Goal: Transaction & Acquisition: Purchase product/service

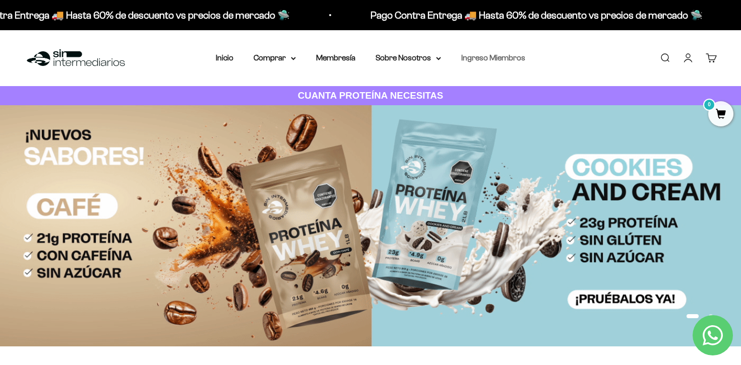
click at [473, 60] on link "Ingreso Miembros" at bounding box center [493, 57] width 64 height 9
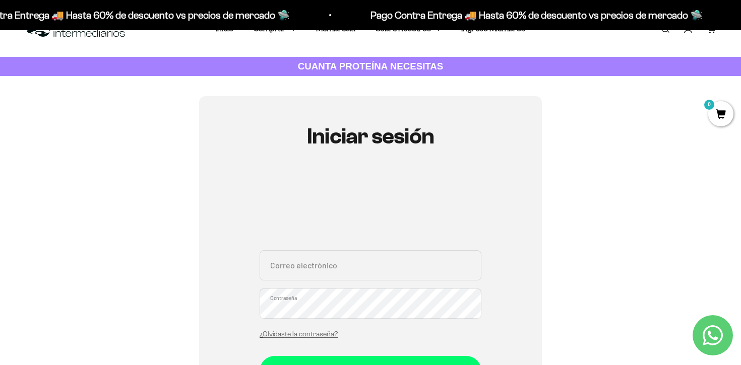
scroll to position [33, 0]
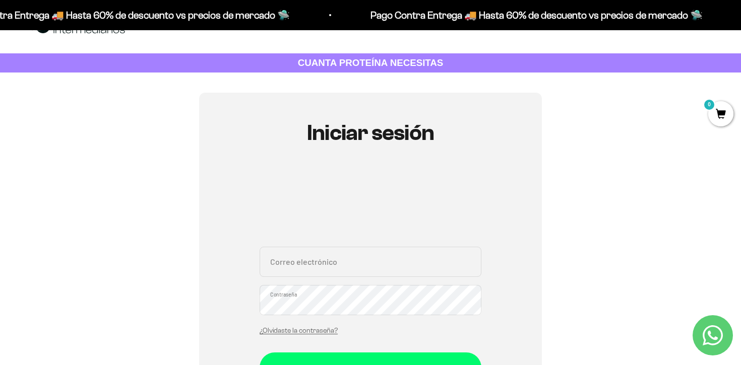
click at [326, 261] on input "Correo electrónico" at bounding box center [370, 262] width 222 height 30
type input "naty.velezlopez@gmail.com"
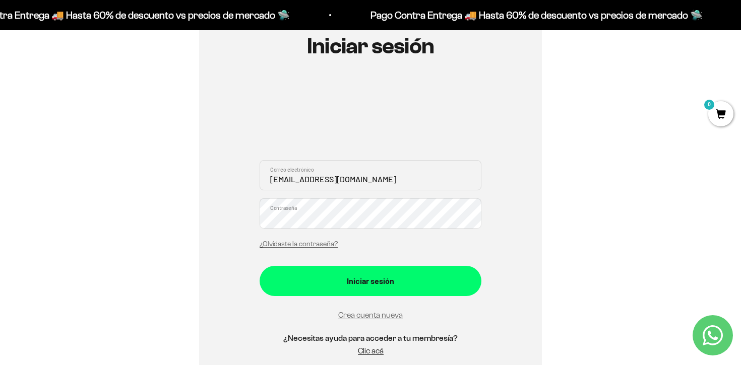
scroll to position [119, 0]
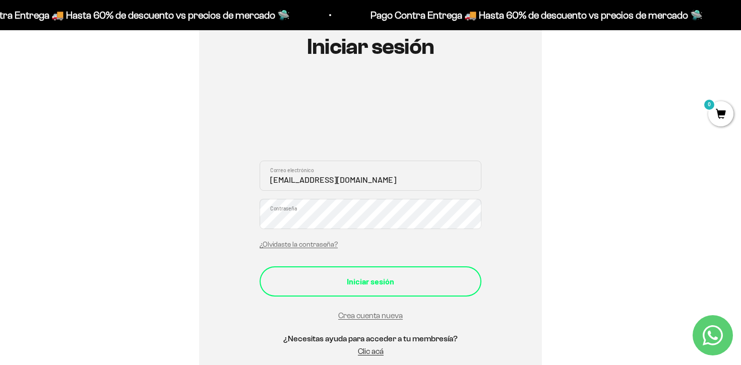
click at [400, 284] on div "Iniciar sesión" at bounding box center [370, 281] width 181 height 13
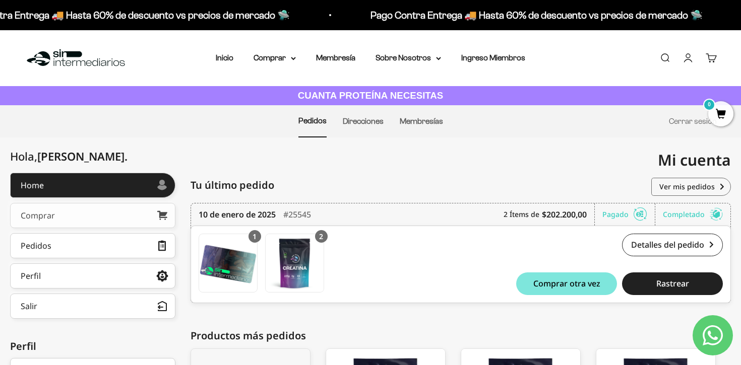
click at [52, 216] on div "Comprar" at bounding box center [38, 216] width 34 height 8
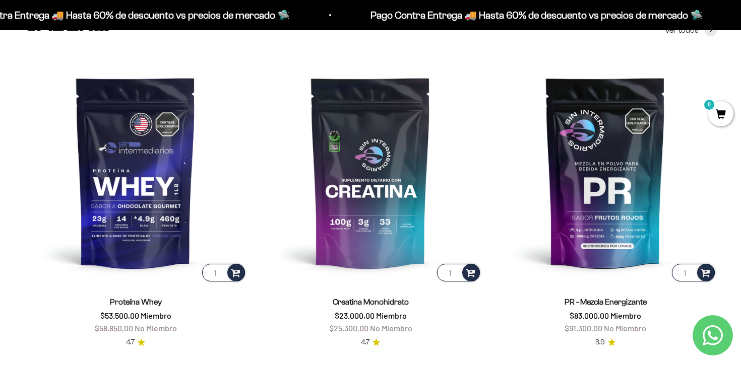
scroll to position [390, 0]
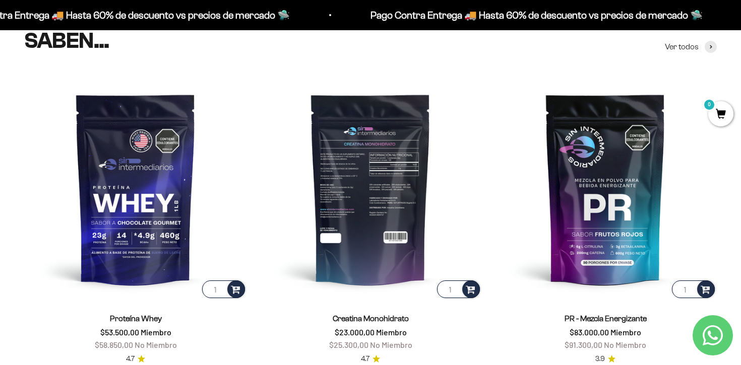
click at [371, 214] on img at bounding box center [370, 189] width 223 height 223
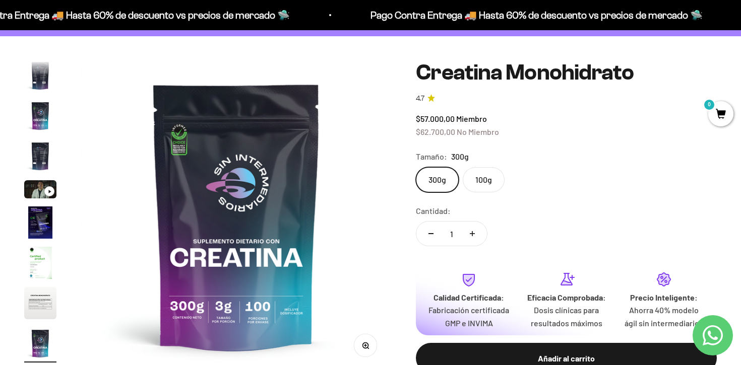
click at [37, 158] on img "Ir al artículo 4" at bounding box center [40, 156] width 32 height 32
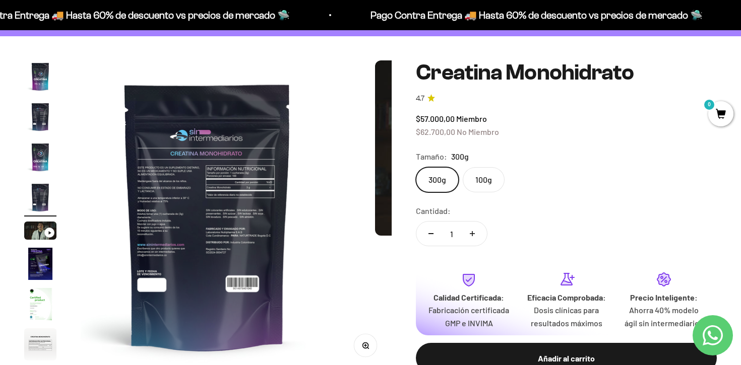
scroll to position [0, 969]
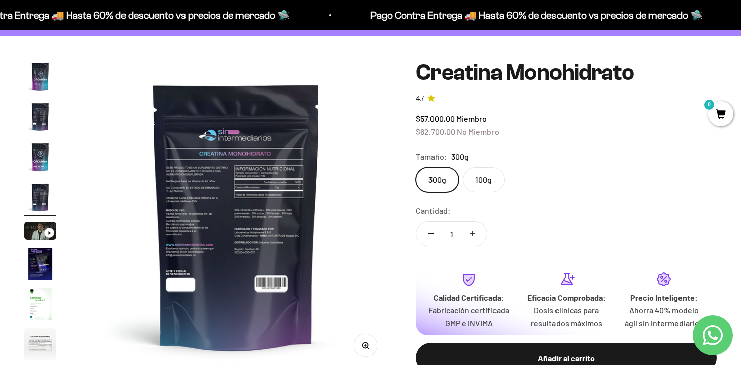
click at [251, 186] on img at bounding box center [236, 215] width 311 height 311
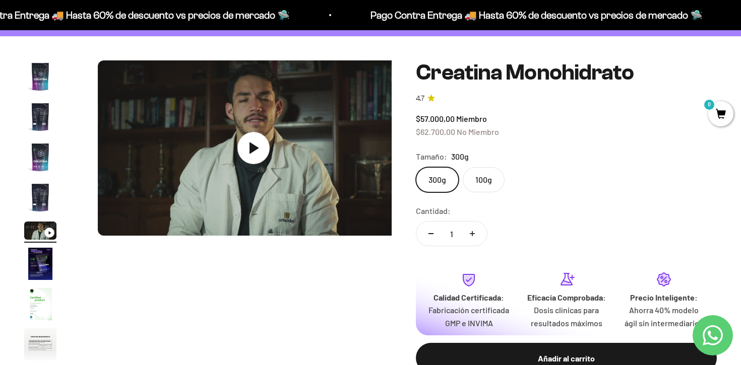
scroll to position [0, 1292]
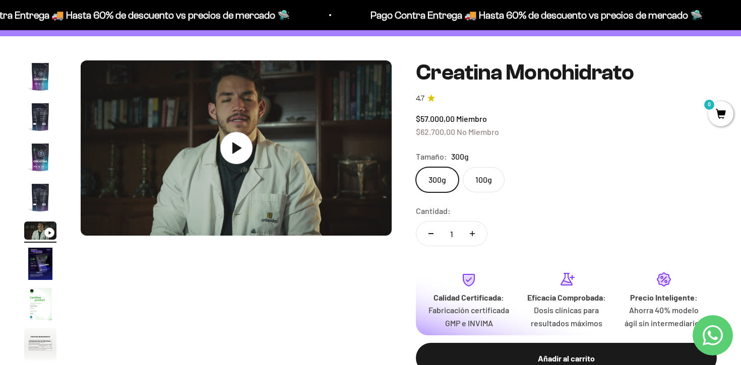
click at [39, 194] on img "Ir al artículo 4" at bounding box center [40, 197] width 32 height 32
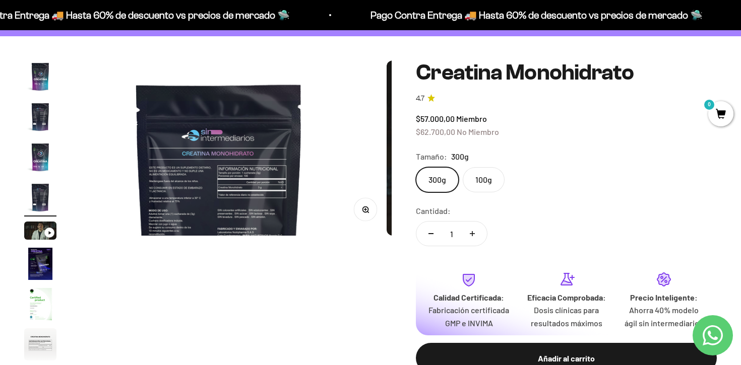
scroll to position [0, 969]
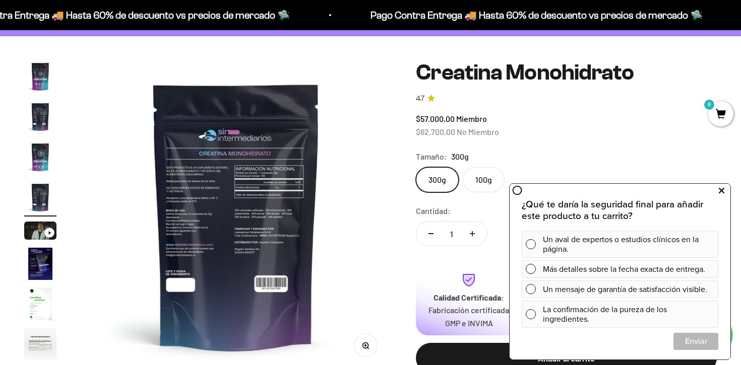
click at [722, 191] on icon at bounding box center [721, 190] width 6 height 13
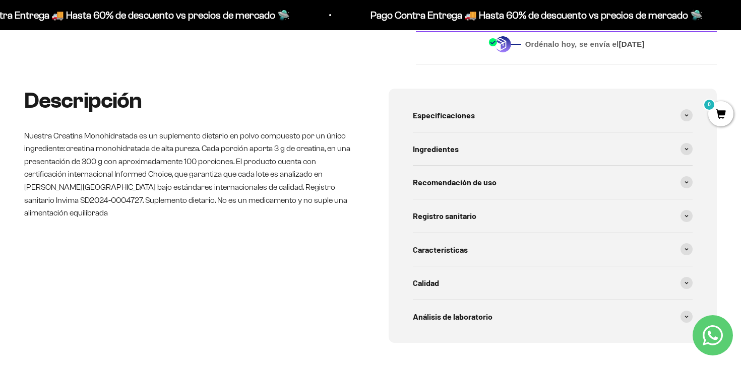
scroll to position [419, 0]
click at [686, 250] on icon at bounding box center [686, 248] width 4 height 3
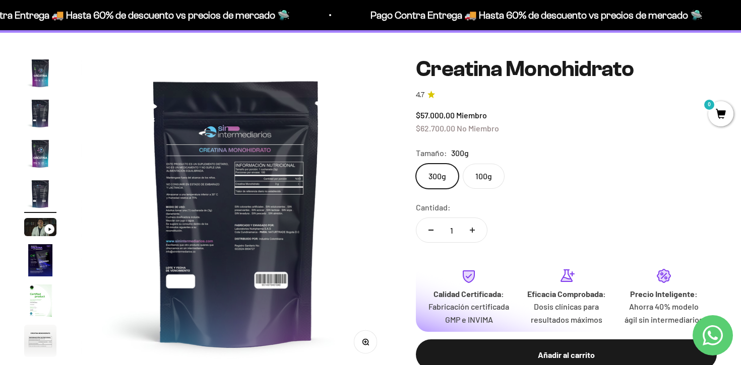
scroll to position [72, 0]
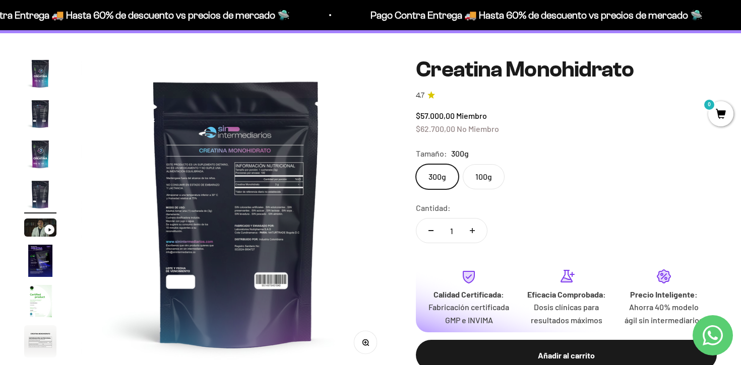
click at [490, 175] on label "100g" at bounding box center [484, 176] width 42 height 25
click at [416, 164] on input "100g" at bounding box center [415, 164] width 1 height 1
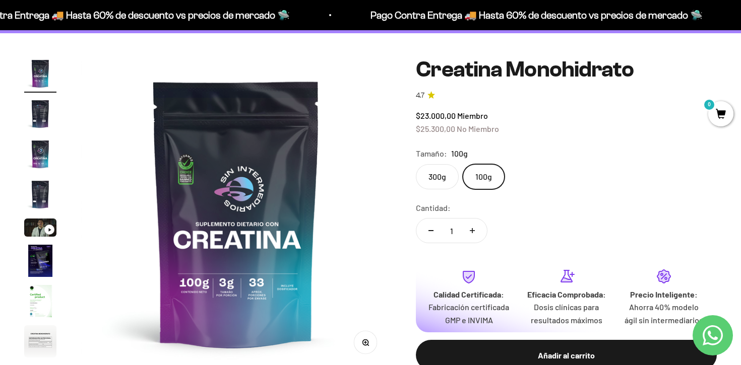
click at [447, 172] on label "300g" at bounding box center [437, 176] width 43 height 25
click at [416, 164] on input "300g" at bounding box center [415, 164] width 1 height 1
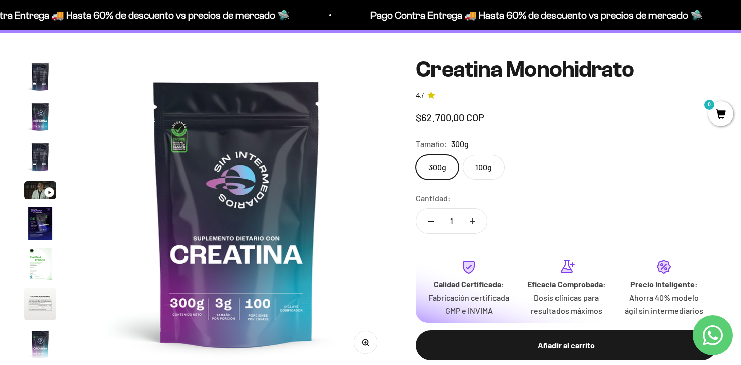
scroll to position [41, 0]
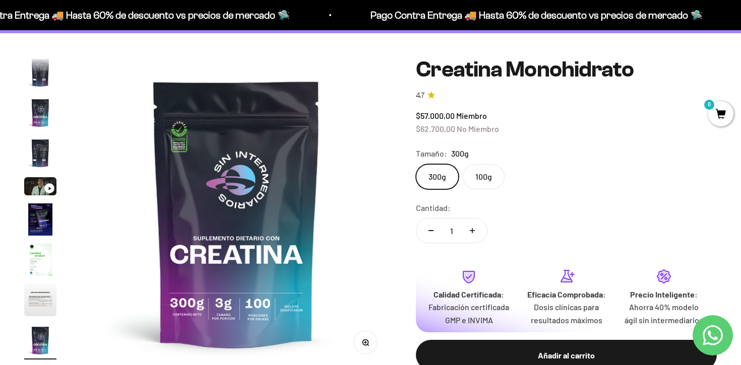
click at [494, 174] on label "100g" at bounding box center [484, 176] width 42 height 25
click at [416, 164] on input "100g" at bounding box center [415, 164] width 1 height 1
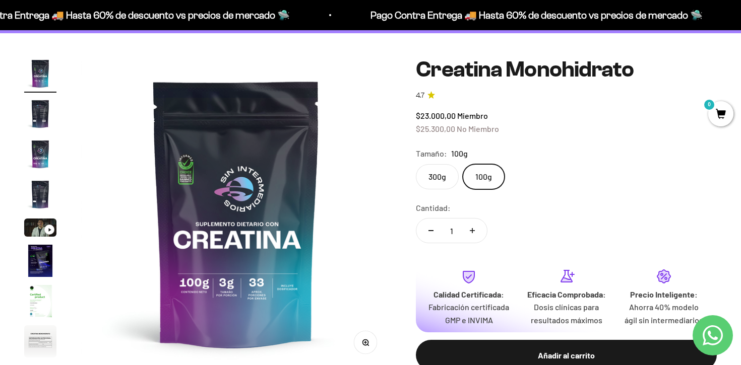
click at [42, 112] on img "Ir al artículo 2" at bounding box center [40, 114] width 32 height 32
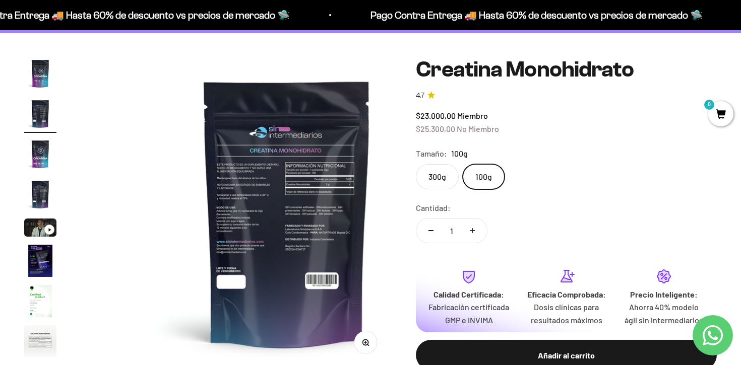
scroll to position [0, 323]
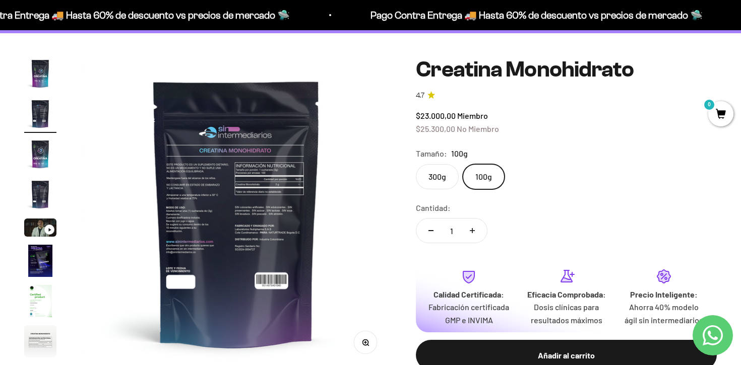
click at [282, 176] on img at bounding box center [236, 212] width 311 height 311
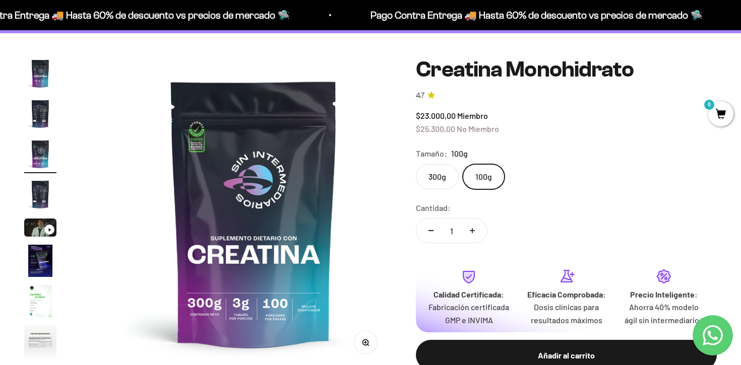
scroll to position [0, 646]
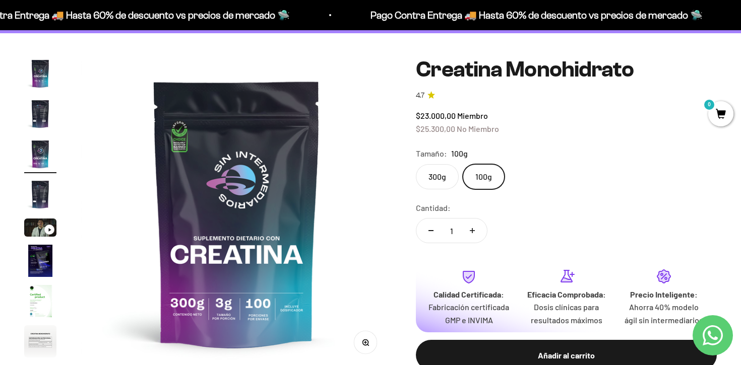
click at [40, 151] on img "Ir al artículo 3" at bounding box center [40, 154] width 32 height 32
click at [38, 114] on img "Ir al artículo 2" at bounding box center [40, 114] width 32 height 32
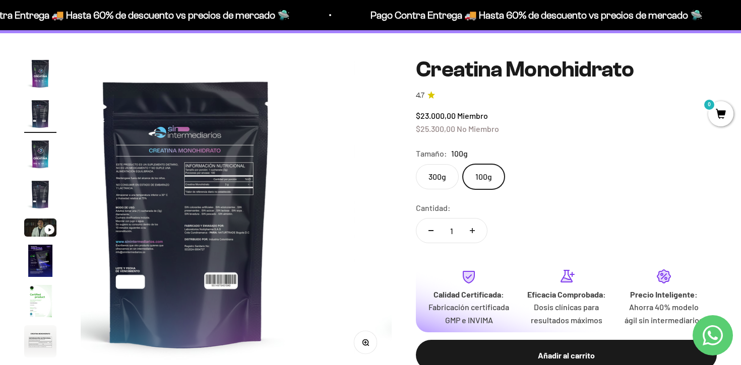
scroll to position [0, 323]
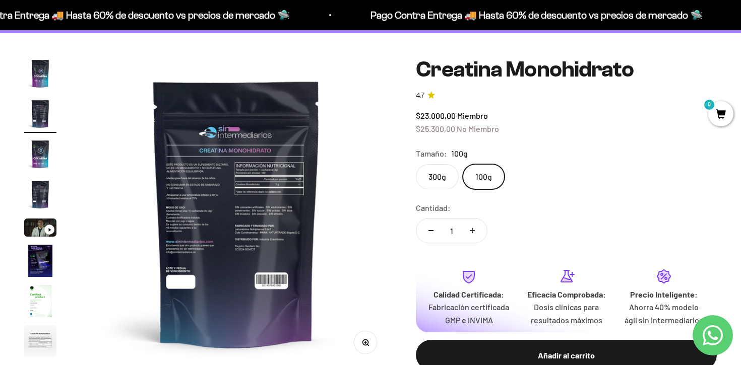
click at [38, 148] on img "Ir al artículo 3" at bounding box center [40, 154] width 32 height 32
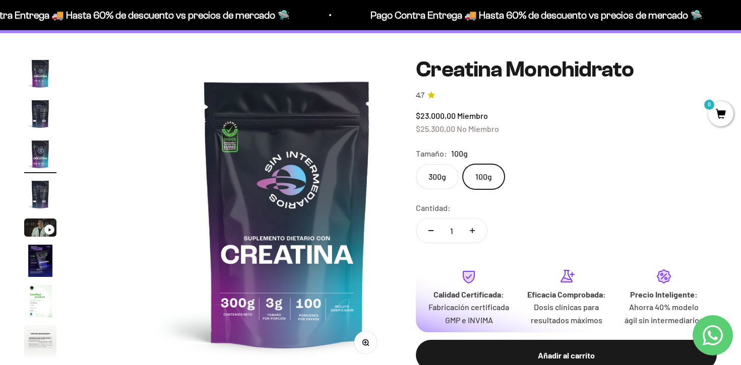
scroll to position [0, 646]
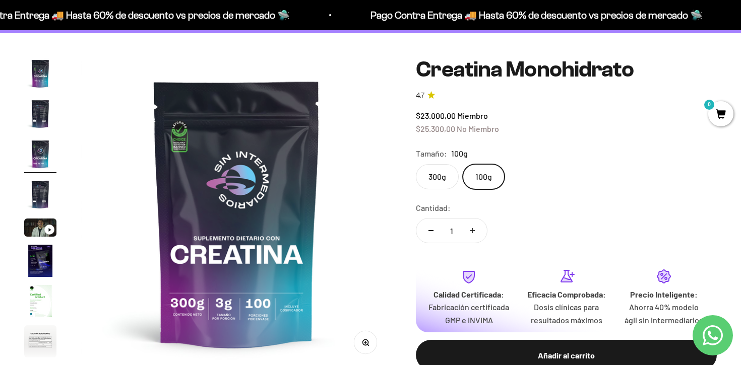
click at [40, 115] on img "Ir al artículo 2" at bounding box center [40, 114] width 32 height 32
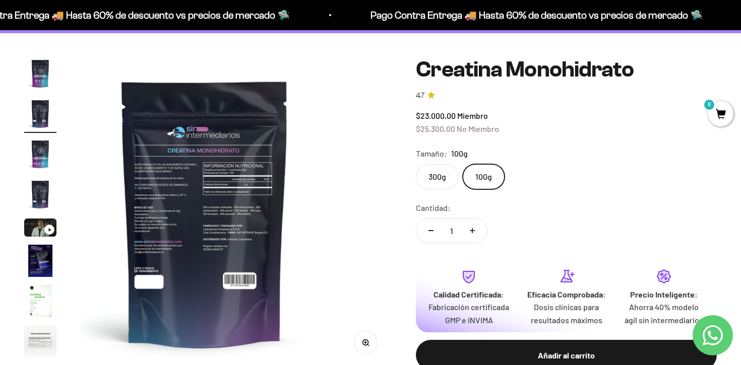
scroll to position [0, 323]
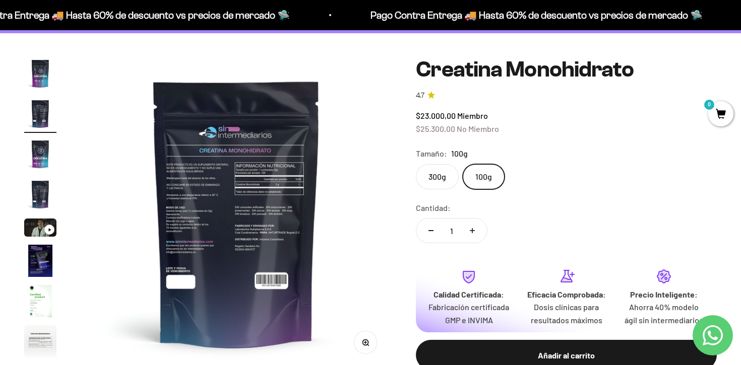
click at [37, 258] on img "Ir al artículo 6" at bounding box center [40, 261] width 32 height 32
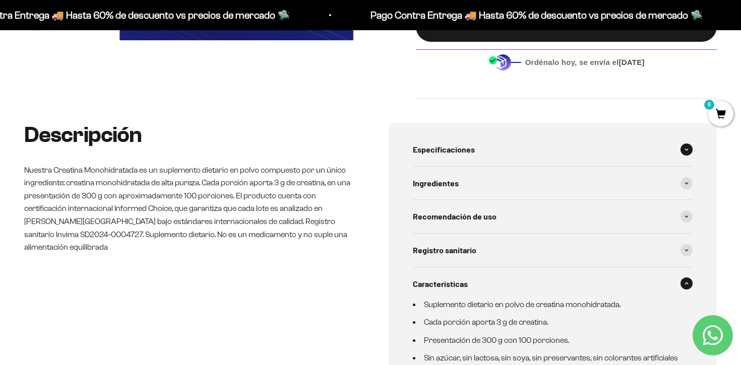
scroll to position [411, 0]
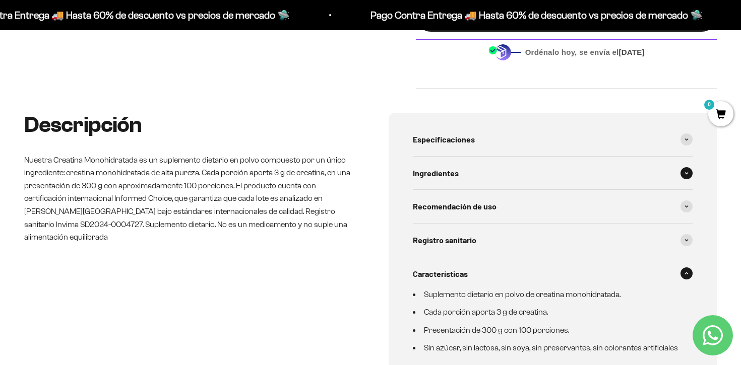
click at [513, 184] on div "Ingredientes" at bounding box center [553, 173] width 280 height 33
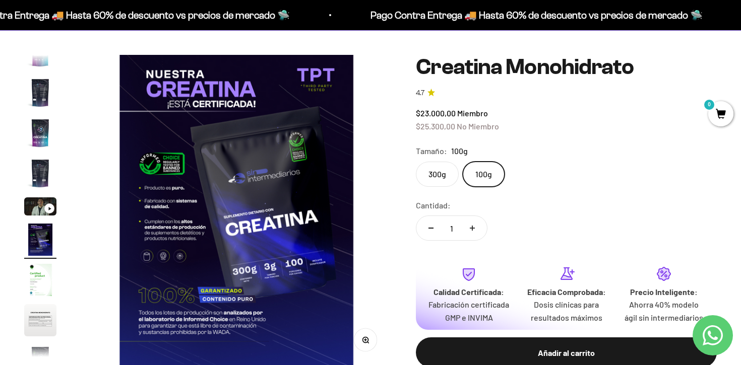
scroll to position [84, 0]
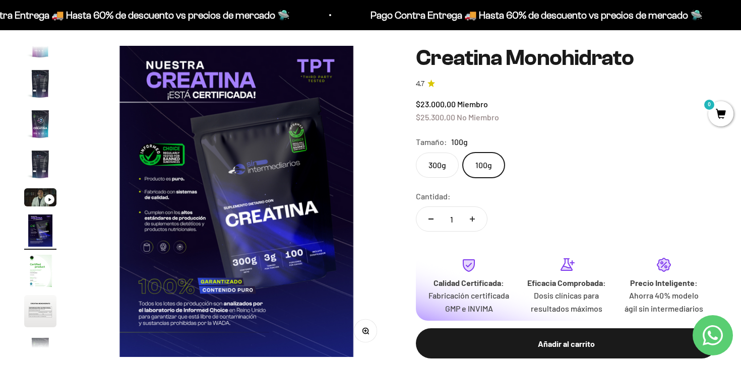
click at [445, 169] on label "300g" at bounding box center [437, 165] width 43 height 25
click at [416, 153] on input "300g" at bounding box center [415, 152] width 1 height 1
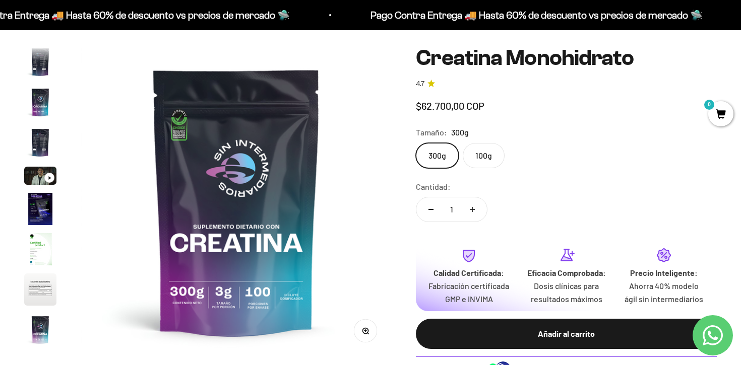
scroll to position [41, 0]
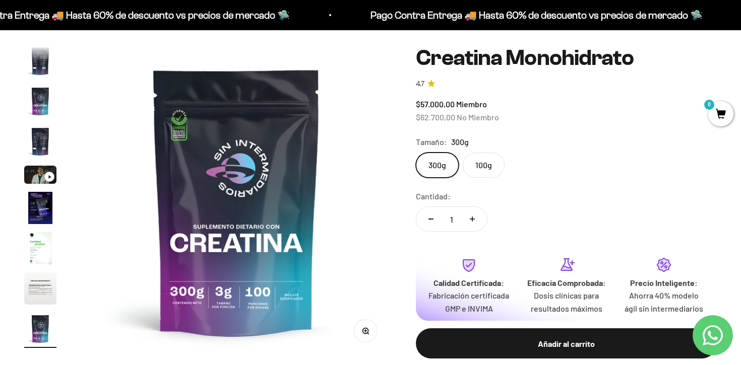
click at [474, 219] on icon "Aumentar cantidad" at bounding box center [472, 219] width 5 height 0
type input "2"
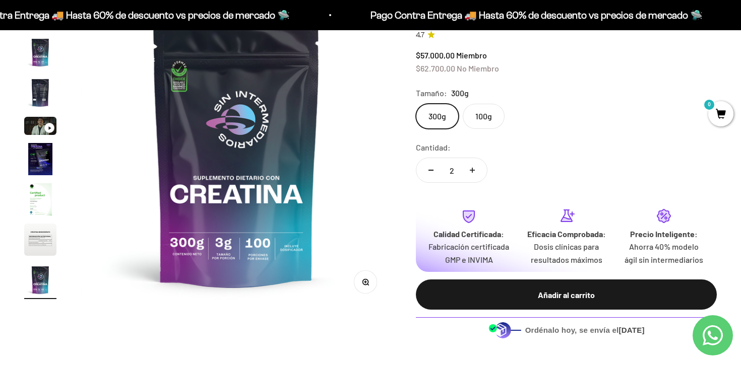
scroll to position [147, 0]
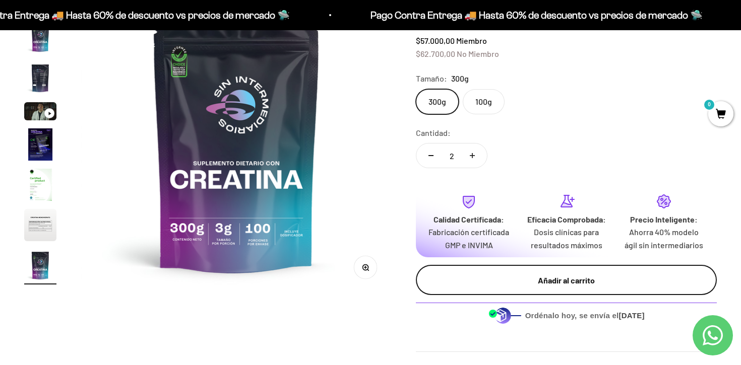
click at [561, 284] on button "Añadir al carrito" at bounding box center [566, 280] width 301 height 30
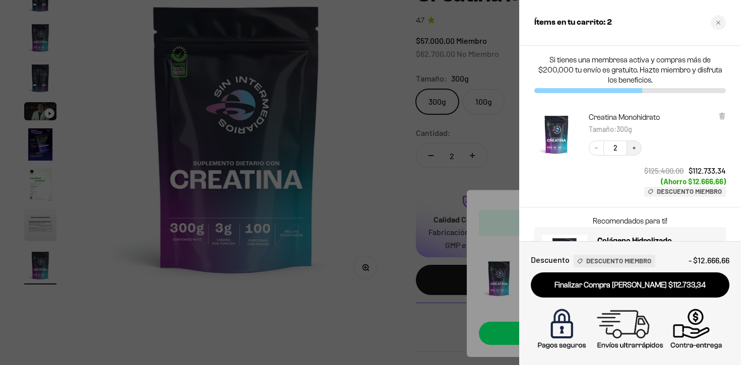
click at [639, 149] on button "Increase quantity" at bounding box center [633, 148] width 15 height 15
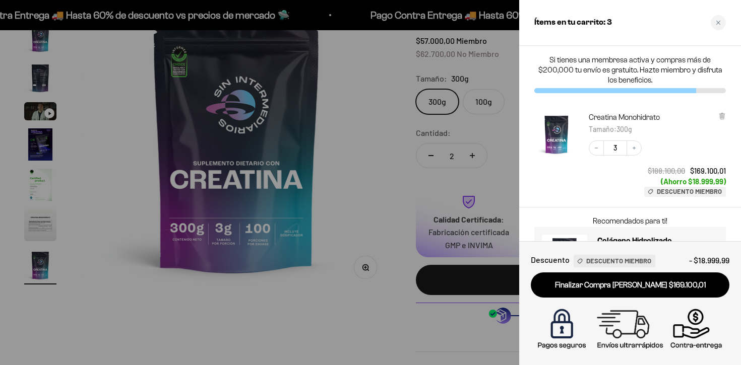
click at [639, 149] on button "Increase quantity" at bounding box center [633, 148] width 15 height 15
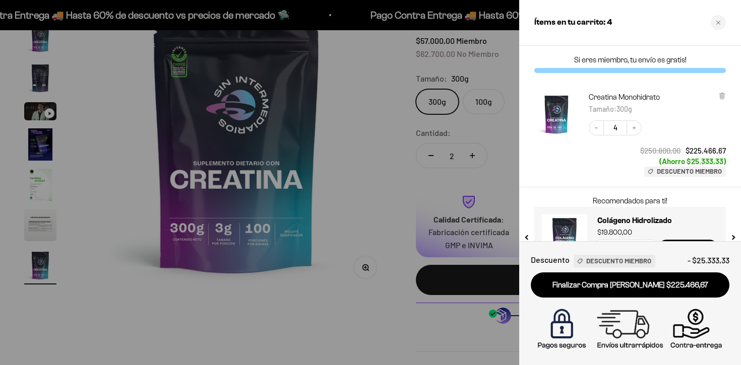
click at [367, 65] on div at bounding box center [370, 182] width 741 height 365
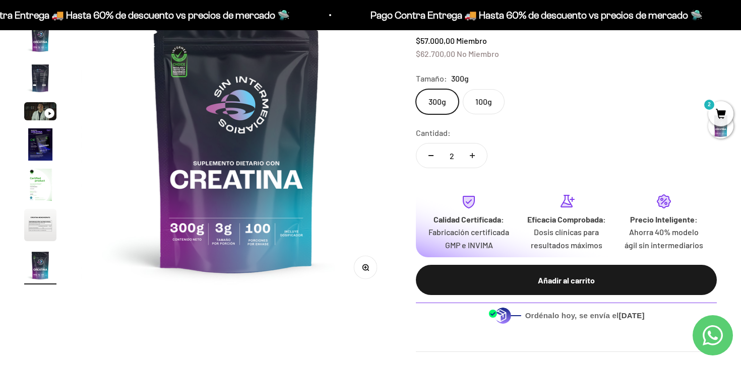
scroll to position [0, 0]
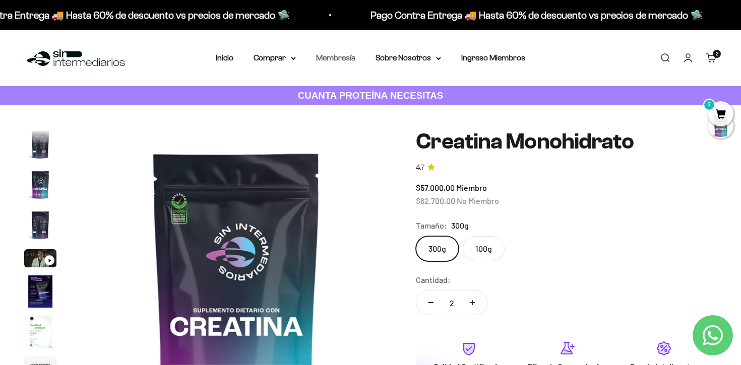
click at [345, 59] on link "Membresía" at bounding box center [335, 57] width 39 height 9
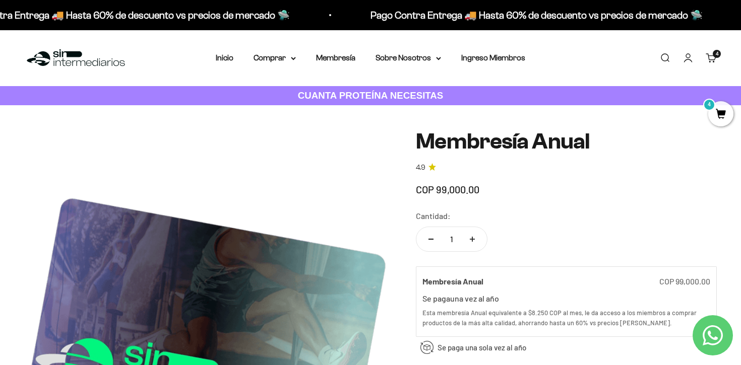
click at [689, 59] on link "Cuenta" at bounding box center [687, 57] width 11 height 11
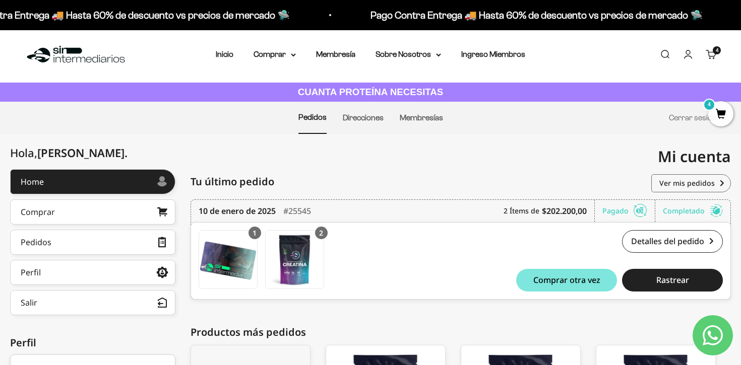
scroll to position [9, 0]
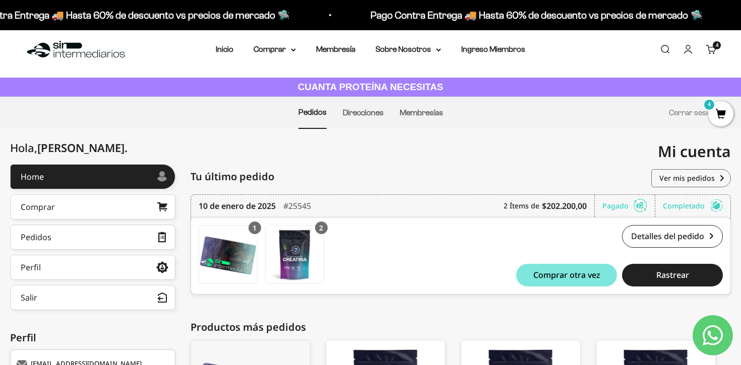
click at [423, 107] on li "Membresías" at bounding box center [421, 112] width 43 height 31
click at [419, 113] on link "Membresías" at bounding box center [421, 112] width 43 height 9
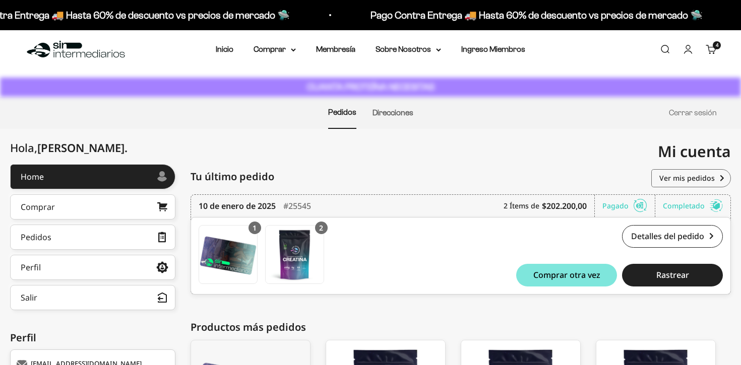
scroll to position [9, 0]
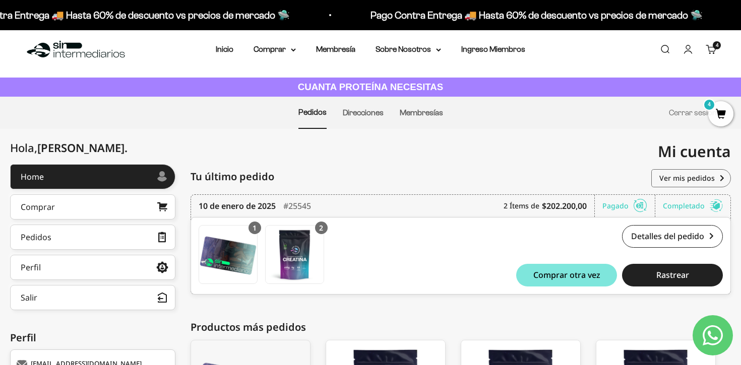
click at [721, 113] on span "4" at bounding box center [720, 113] width 25 height 25
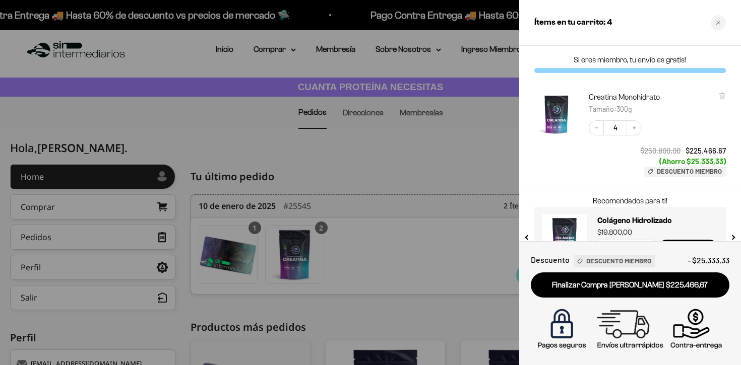
click at [453, 141] on div at bounding box center [370, 182] width 741 height 365
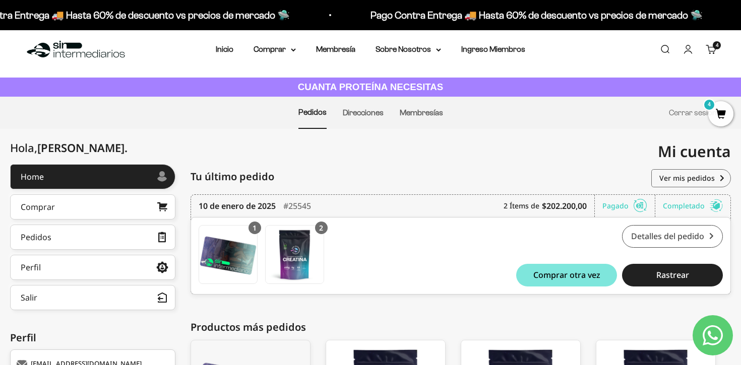
click at [665, 239] on link "Detalles del pedido" at bounding box center [672, 236] width 101 height 23
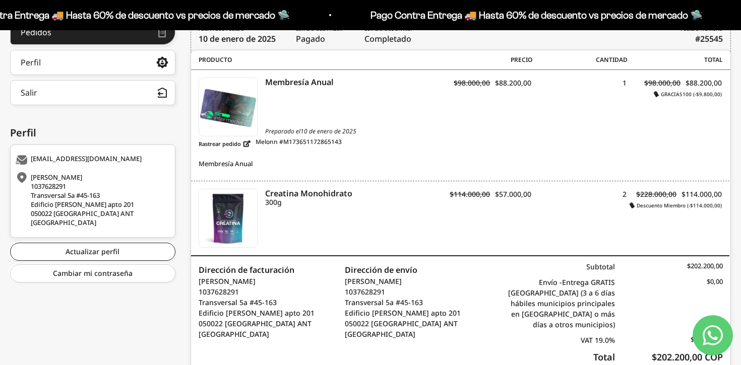
scroll to position [215, 0]
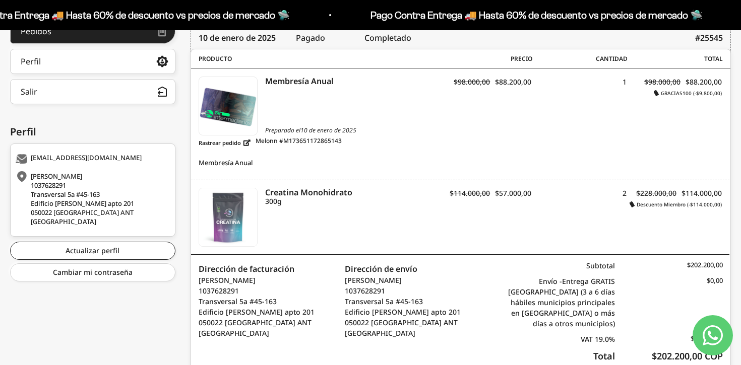
click at [233, 222] on img at bounding box center [228, 217] width 58 height 58
click at [308, 191] on icon "Creatina Monohidrato" at bounding box center [350, 192] width 171 height 9
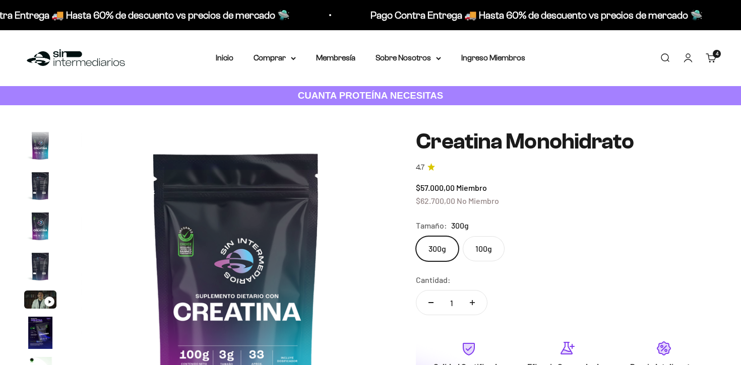
scroll to position [41, 0]
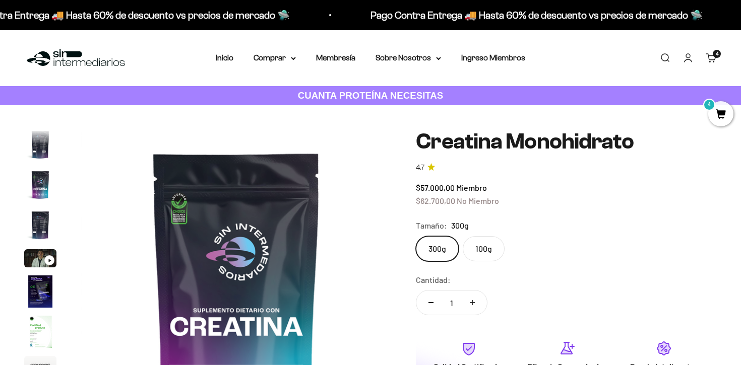
click at [446, 248] on label "300g" at bounding box center [437, 248] width 43 height 25
click at [416, 236] on input "300g" at bounding box center [415, 236] width 1 height 1
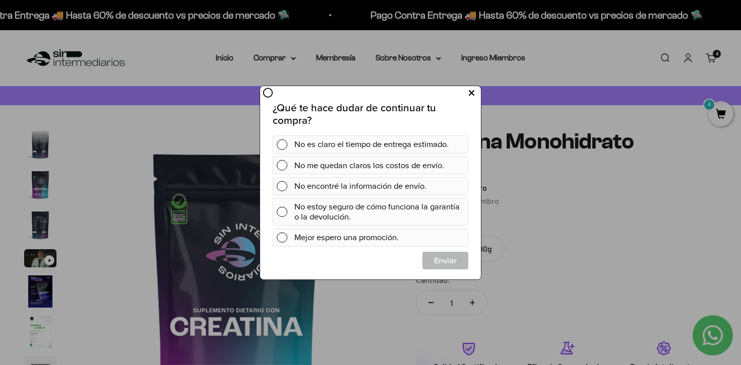
click at [472, 93] on icon at bounding box center [472, 93] width 6 height 14
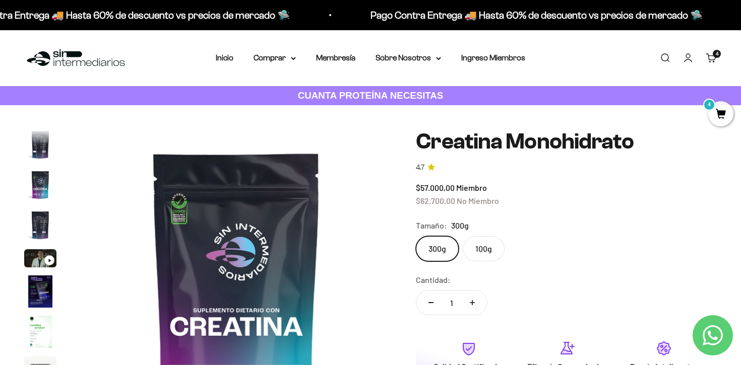
click at [687, 57] on link "Cuenta" at bounding box center [687, 57] width 11 height 11
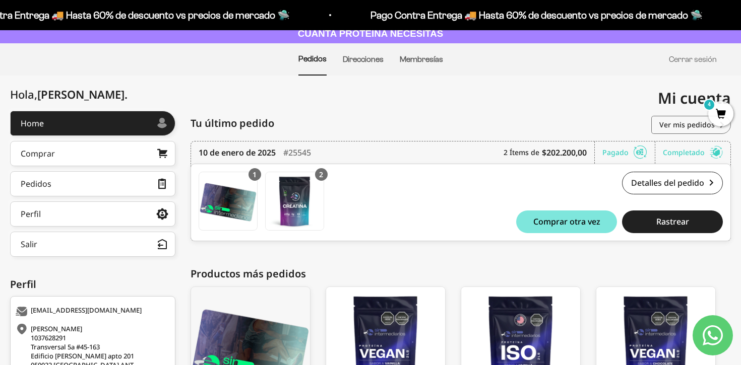
scroll to position [82, 0]
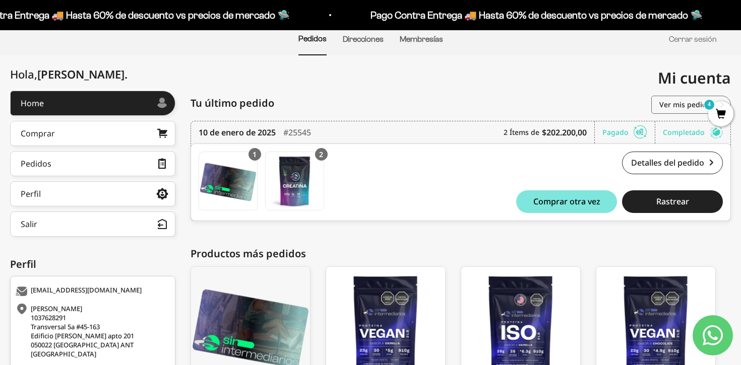
click at [625, 133] on div "Pagado" at bounding box center [628, 132] width 53 height 22
click at [659, 162] on link "Detalles del pedido" at bounding box center [672, 163] width 101 height 23
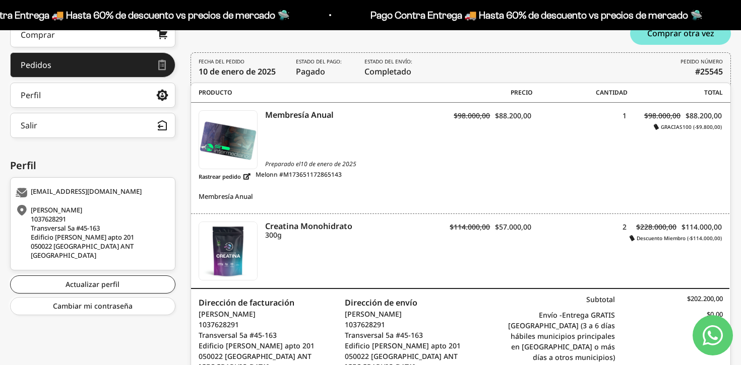
scroll to position [201, 0]
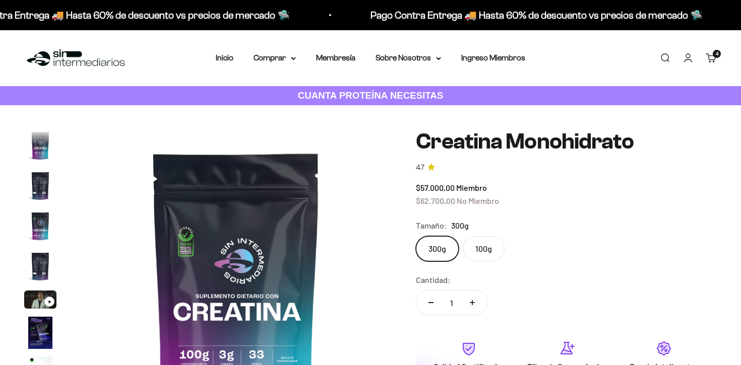
scroll to position [41, 0]
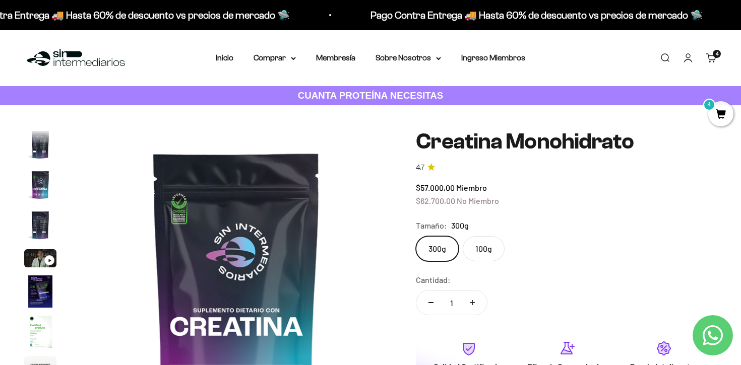
click at [482, 253] on label "100g" at bounding box center [484, 248] width 42 height 25
click at [416, 236] on input "100g" at bounding box center [415, 236] width 1 height 1
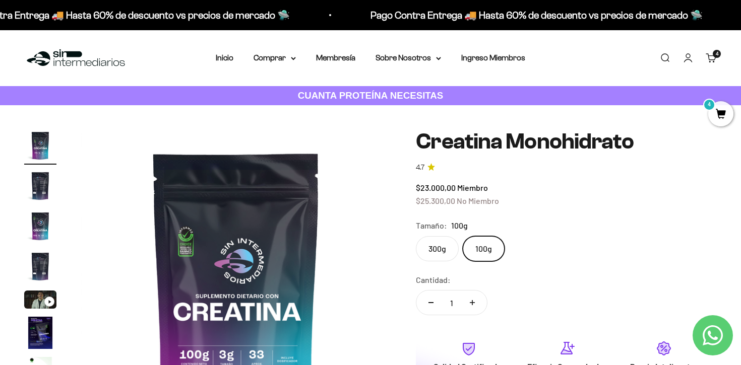
click at [445, 242] on label "300g" at bounding box center [437, 248] width 43 height 25
click at [416, 236] on input "300g" at bounding box center [415, 236] width 1 height 1
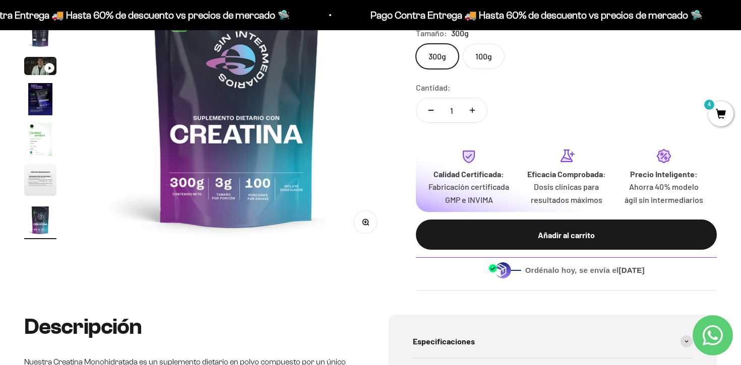
scroll to position [224, 0]
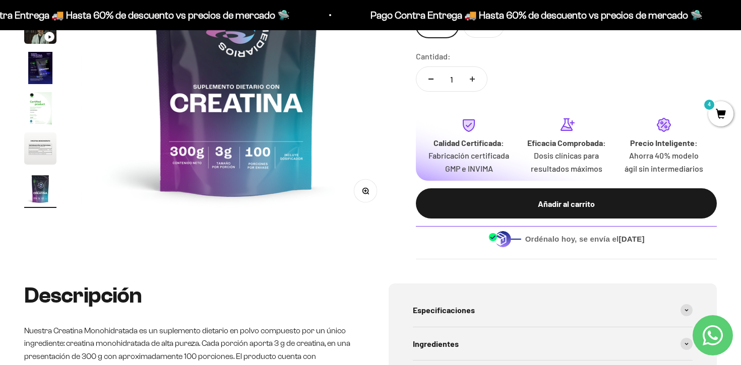
click at [723, 117] on span "4" at bounding box center [720, 113] width 25 height 25
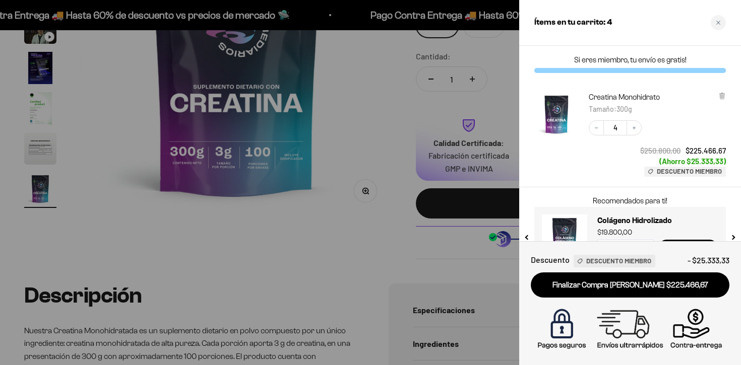
scroll to position [33, 0]
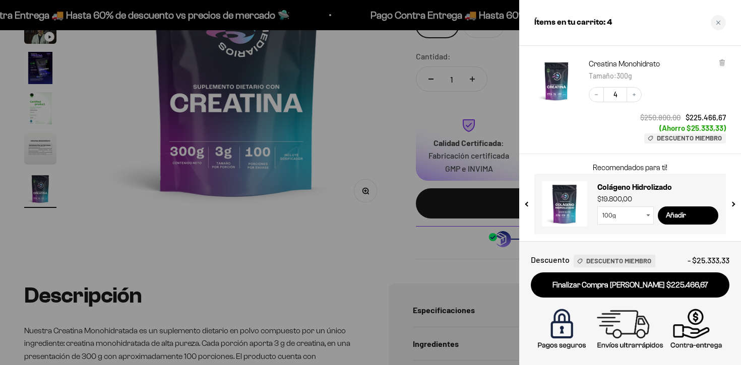
click at [633, 261] on span "Descuento Miembro" at bounding box center [618, 261] width 65 height 11
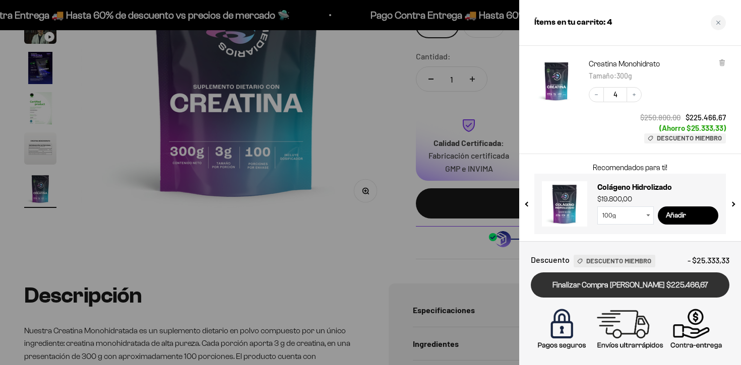
click at [592, 286] on link "Finalizar Compra [PERSON_NAME] $225.466,67" at bounding box center [630, 286] width 199 height 26
